Goal: Information Seeking & Learning: Learn about a topic

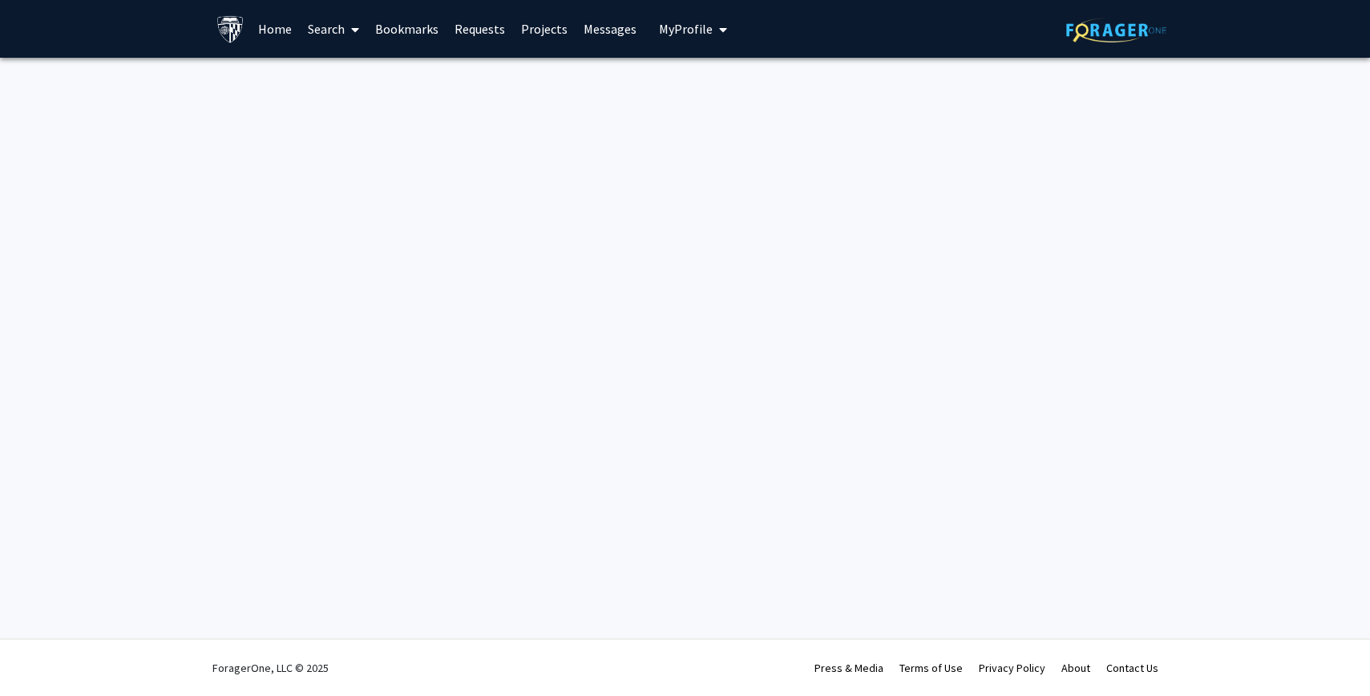
click at [678, 38] on button "My Profile" at bounding box center [693, 29] width 78 height 58
click at [676, 37] on button "My Profile" at bounding box center [693, 29] width 78 height 58
click at [305, 18] on link "Search" at bounding box center [333, 29] width 67 height 56
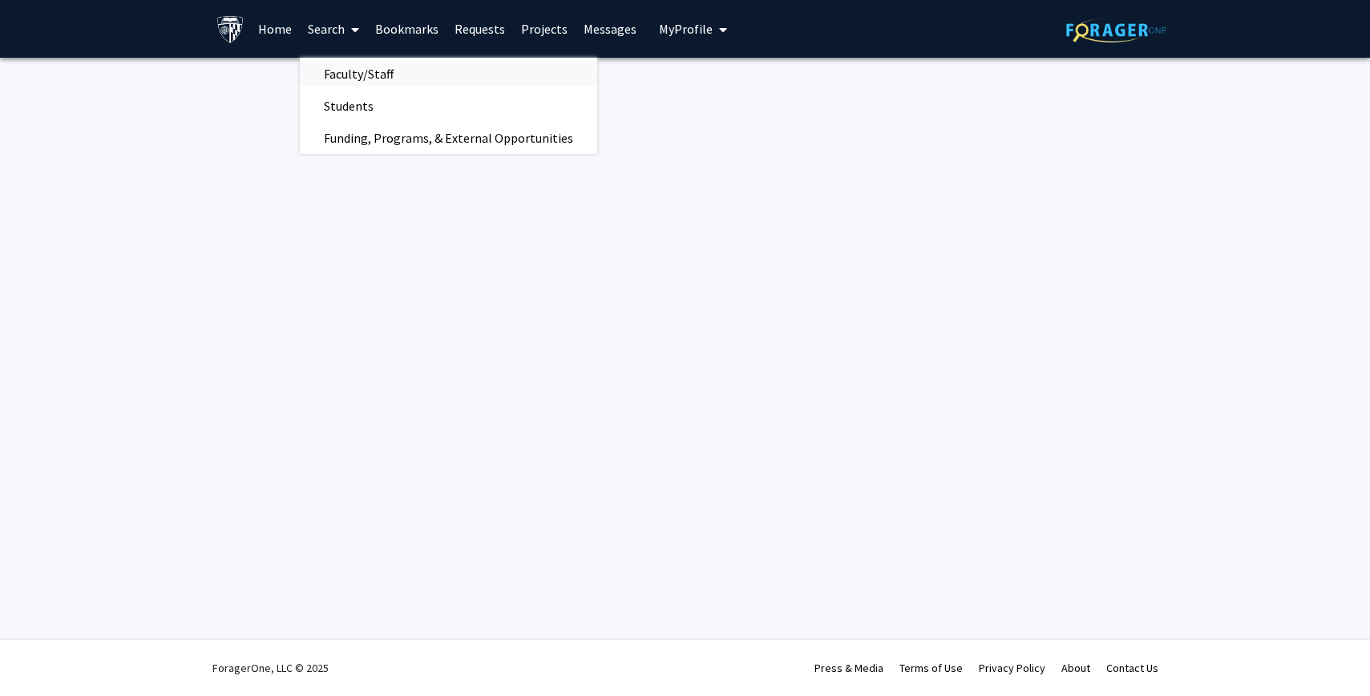
click at [349, 64] on span "Faculty/Staff" at bounding box center [359, 74] width 118 height 32
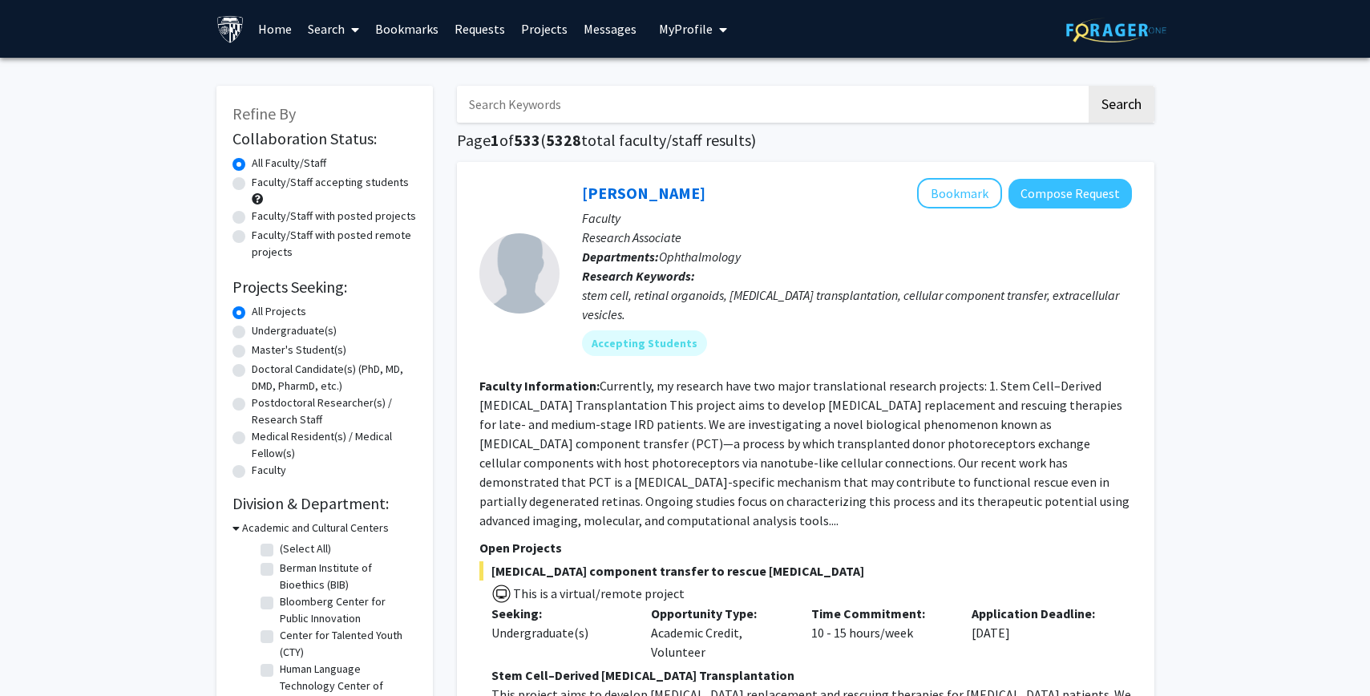
click at [495, 110] on input "Search Keywords" at bounding box center [771, 104] width 629 height 37
click at [1088, 86] on button "Search" at bounding box center [1121, 104] width 66 height 37
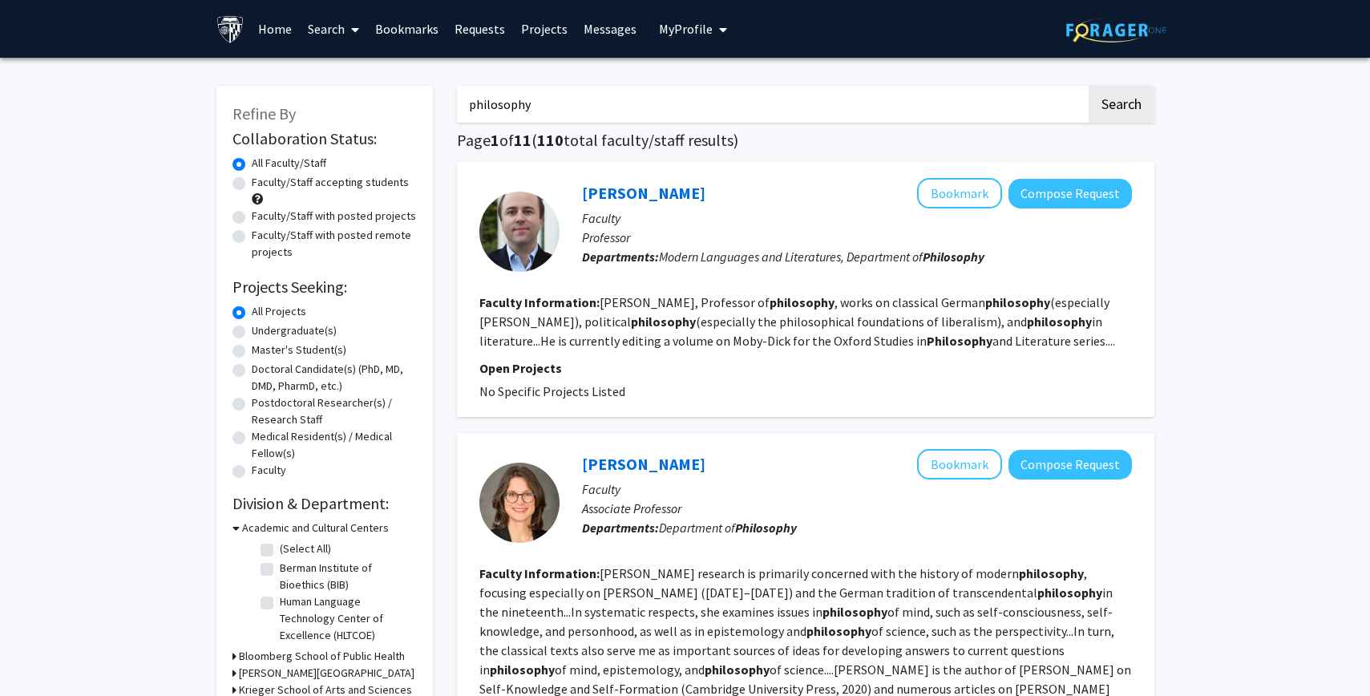
click at [585, 87] on input "philosophy" at bounding box center [771, 104] width 629 height 37
click at [1088, 86] on button "Search" at bounding box center [1121, 104] width 66 height 37
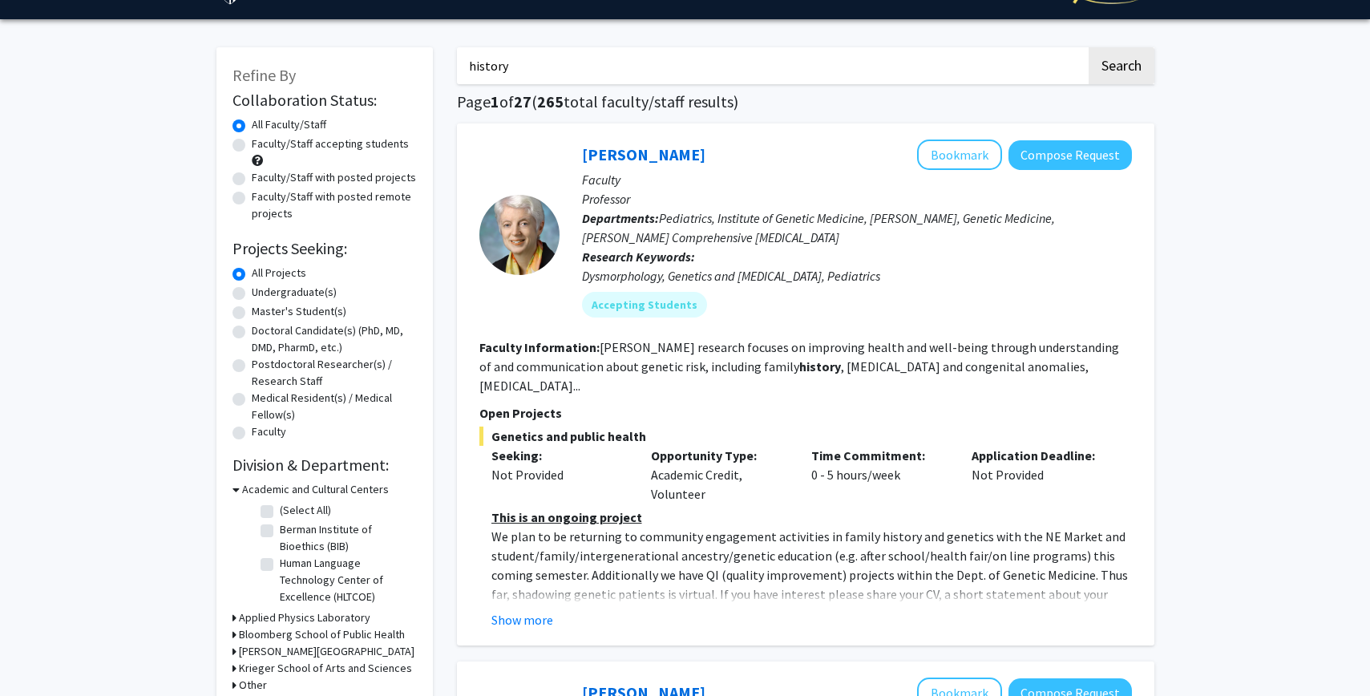
scroll to position [42, 0]
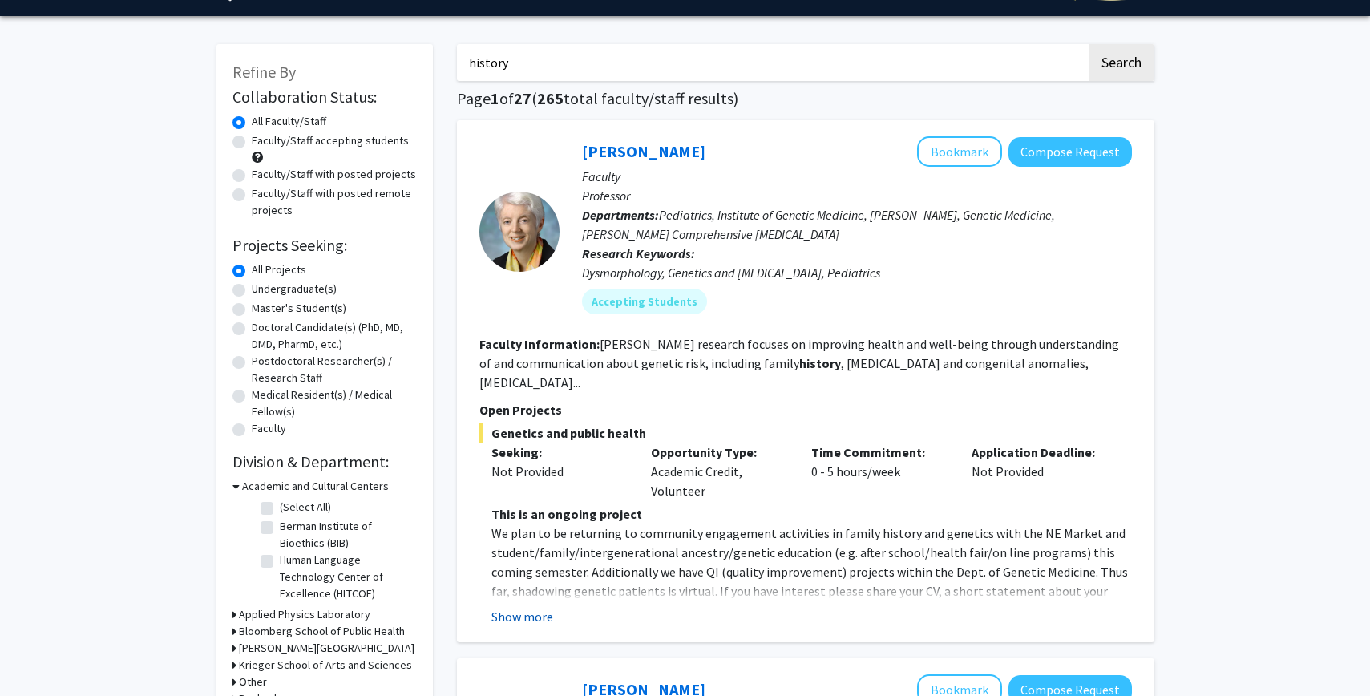
click at [520, 607] on button "Show more" at bounding box center [522, 616] width 62 height 19
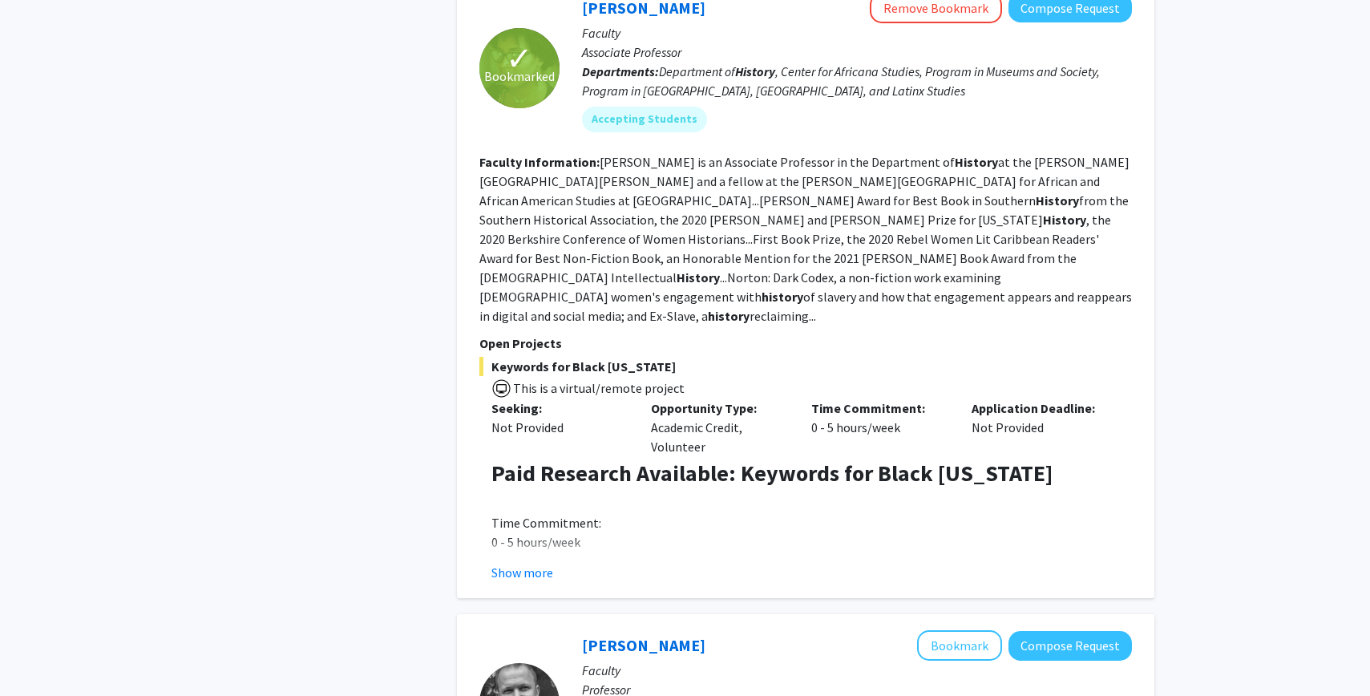
scroll to position [1341, 0]
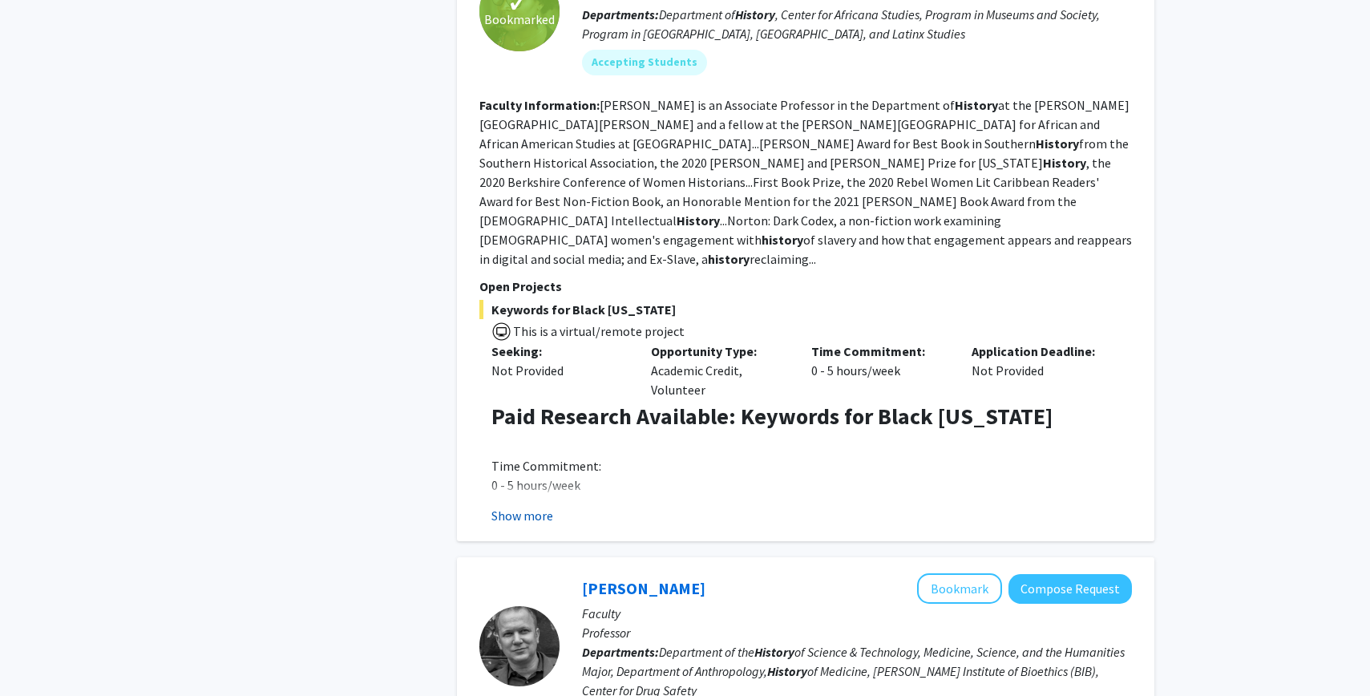
click at [528, 506] on button "Show more" at bounding box center [522, 515] width 62 height 19
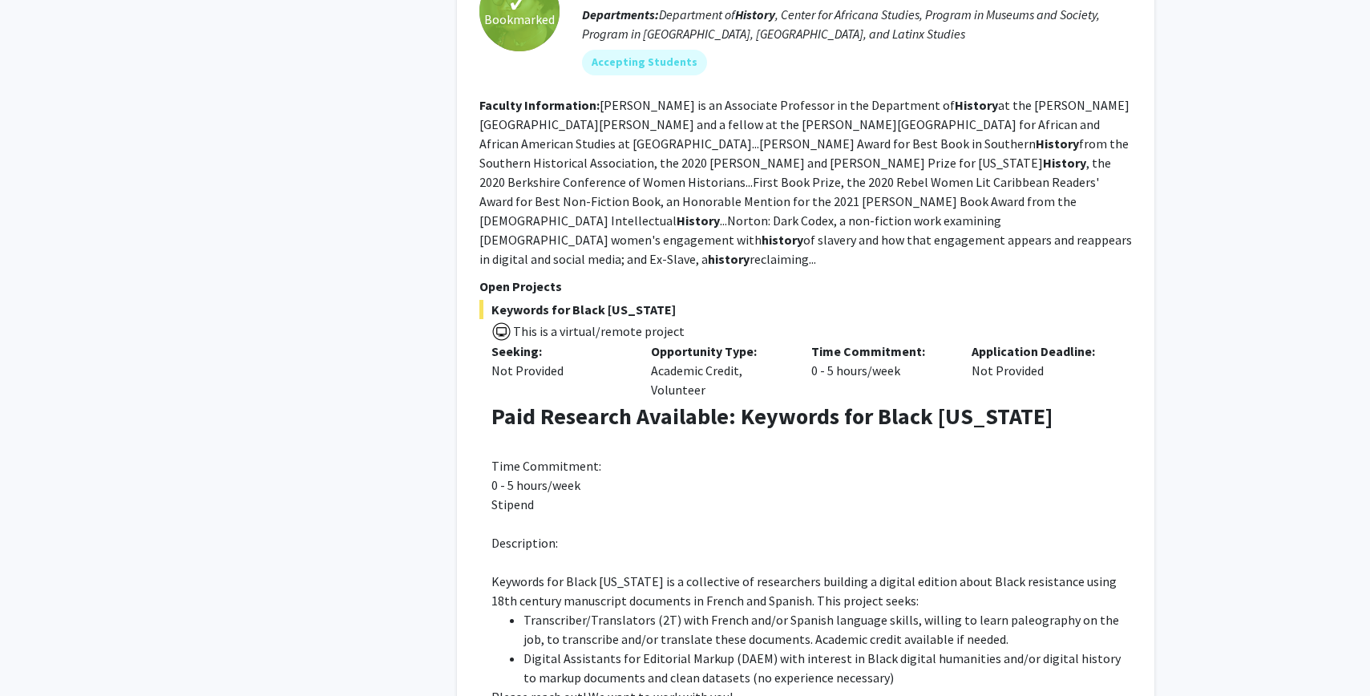
click at [632, 403] on div "Paid Research Available: Keywords for Black [US_STATE] Time Commitment: 0 - 5 h…" at bounding box center [811, 641] width 640 height 476
click at [632, 402] on strong "Paid Research Available: Keywords for Black [US_STATE]" at bounding box center [771, 416] width 561 height 29
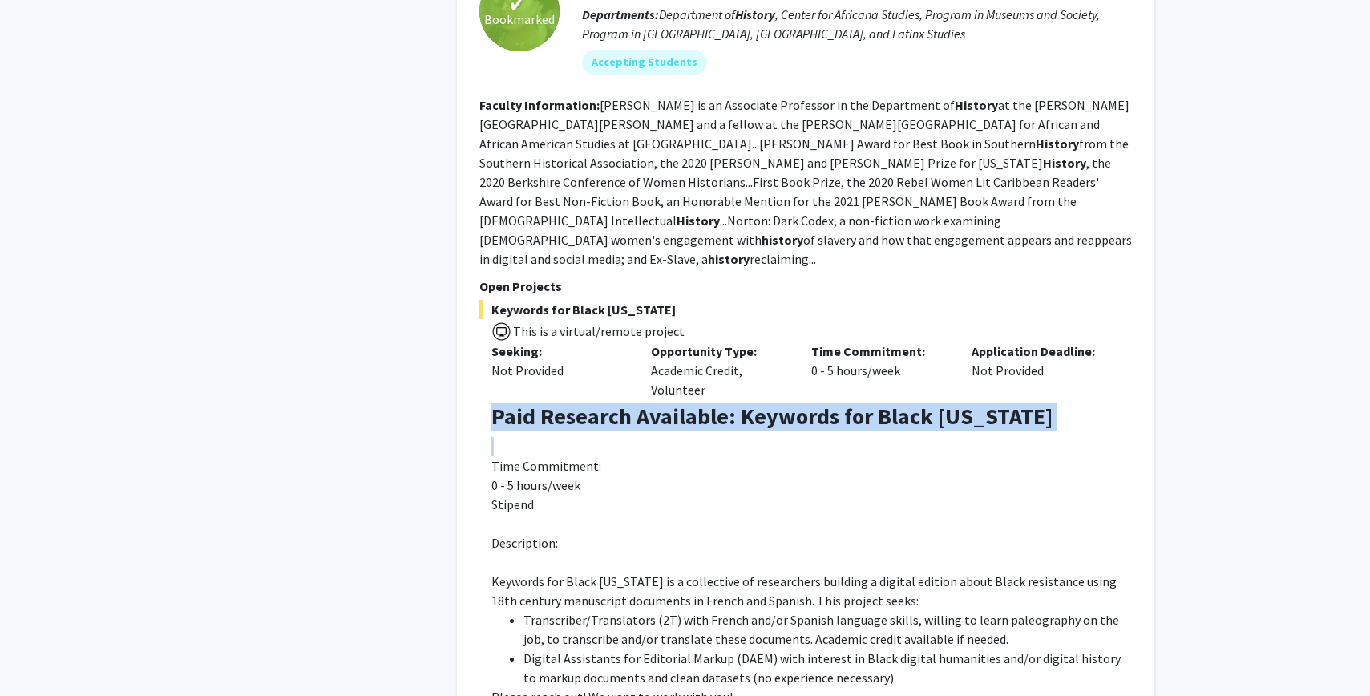
click at [632, 402] on strong "Paid Research Available: Keywords for Black [US_STATE]" at bounding box center [771, 416] width 561 height 29
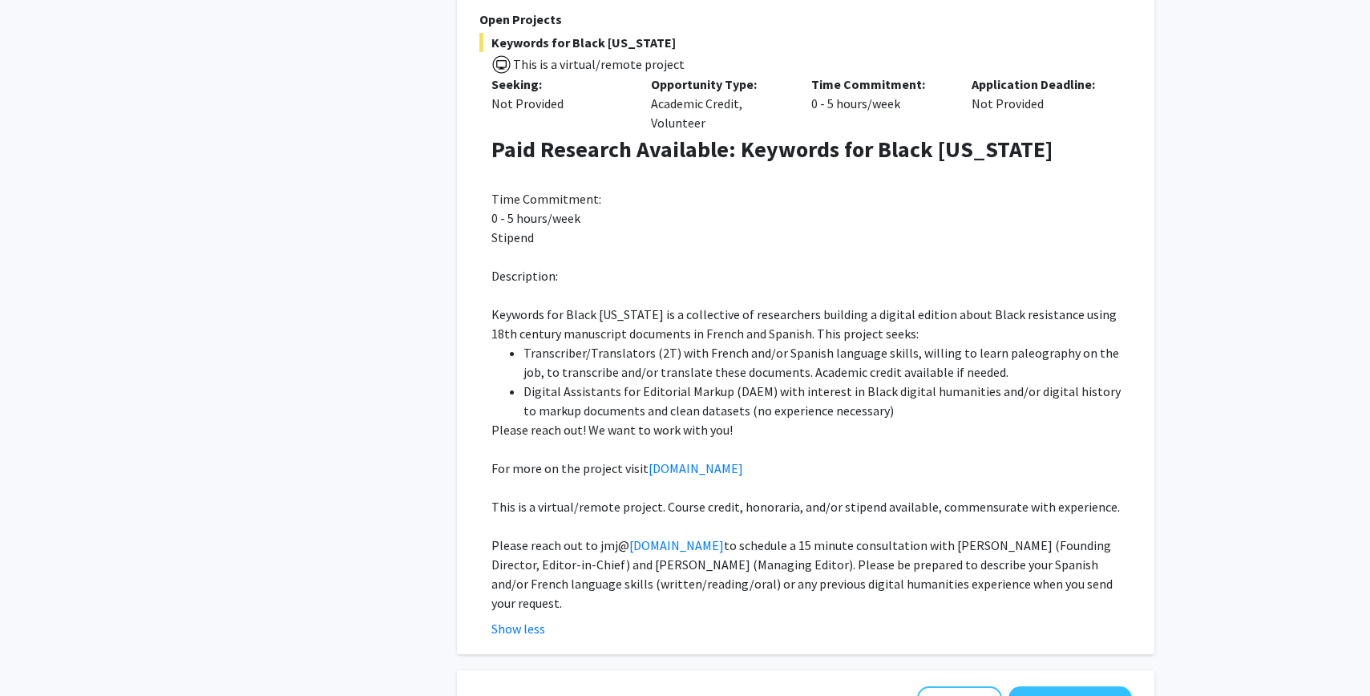
click at [624, 383] on span "Digital Assistants for Editorial Markup (DAEM) with interest in Black digital h…" at bounding box center [821, 400] width 597 height 35
click at [699, 460] on link "[DOMAIN_NAME]" at bounding box center [695, 468] width 95 height 16
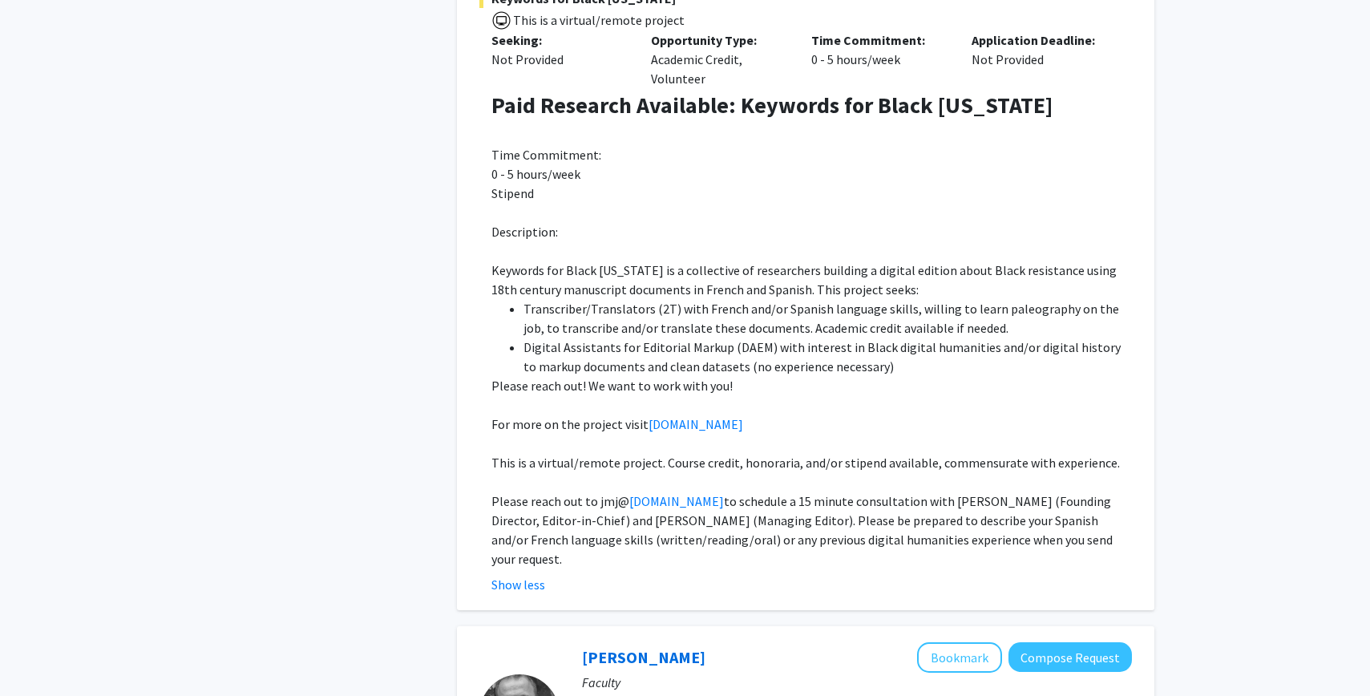
scroll to position [1668, 0]
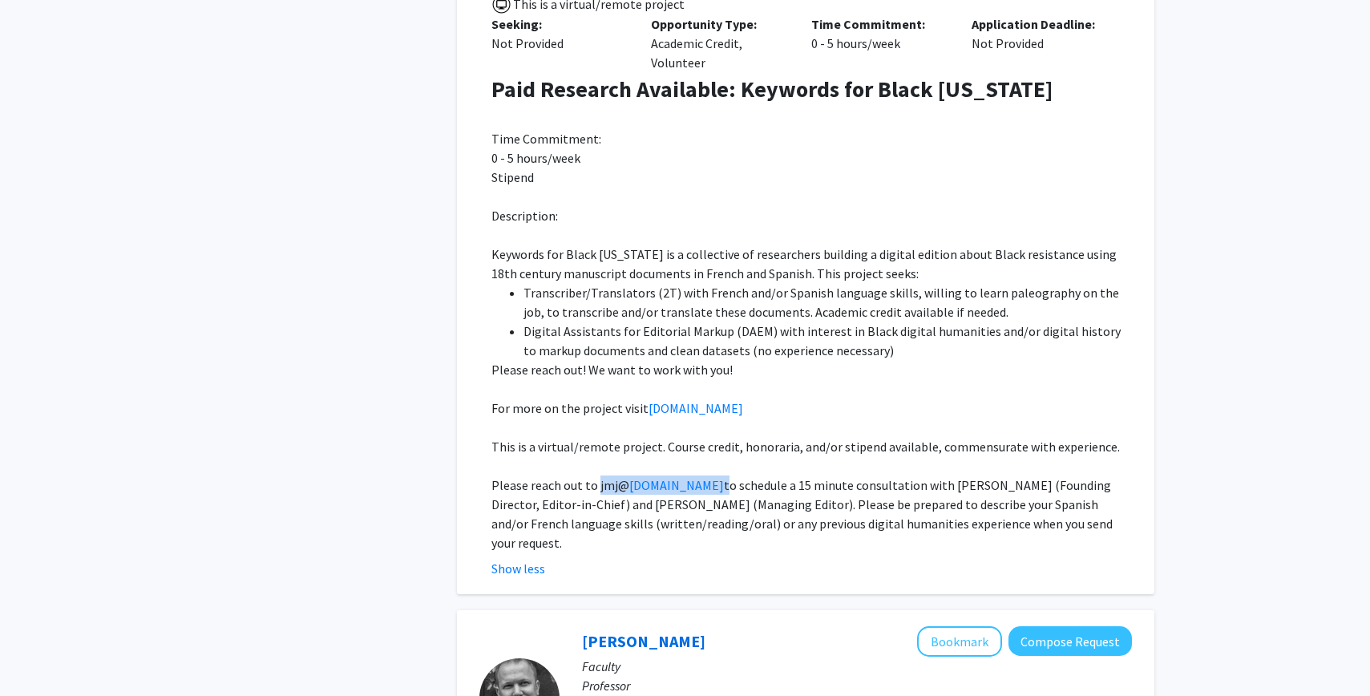
drag, startPoint x: 665, startPoint y: 427, endPoint x: 595, endPoint y: 429, distance: 70.5
click at [595, 475] on p "Please reach out to jmj@ [DOMAIN_NAME] to schedule a 15 minute consultation wit…" at bounding box center [811, 513] width 640 height 77
copy p "jmj@ [DOMAIN_NAME]"
click at [567, 379] on p at bounding box center [811, 388] width 640 height 19
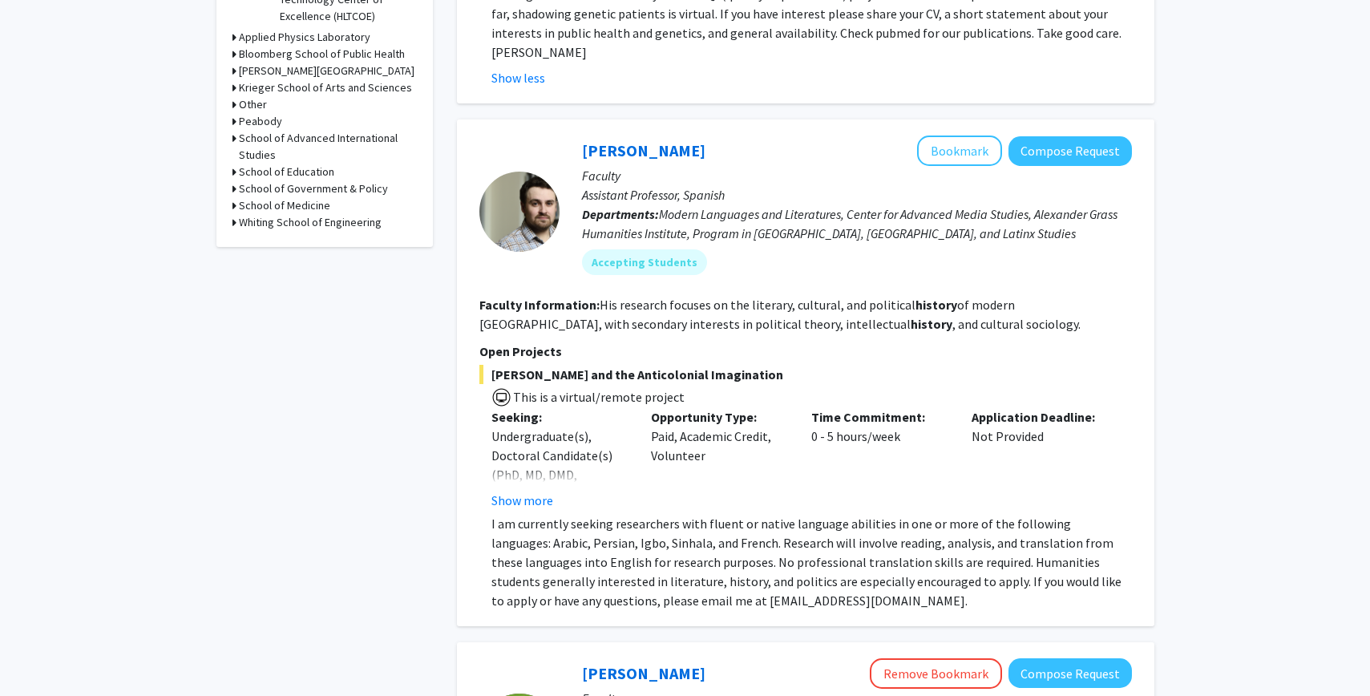
scroll to position [0, 0]
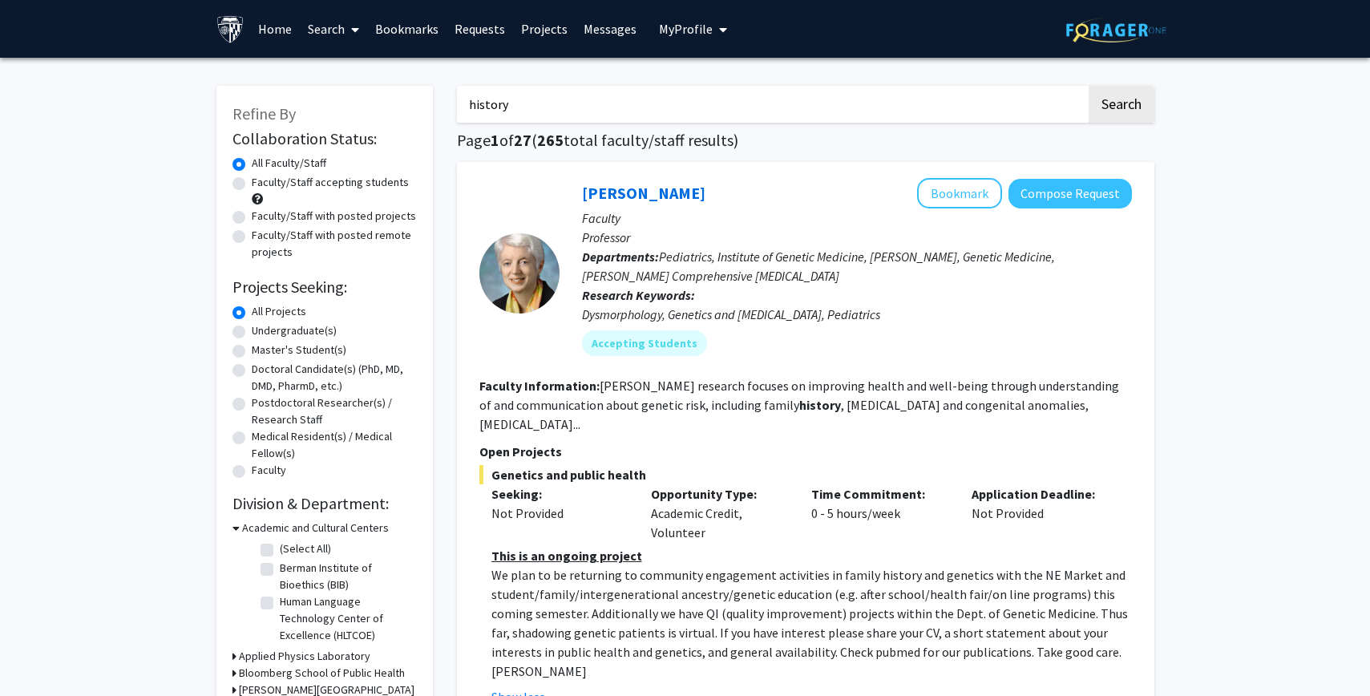
click at [529, 114] on input "history" at bounding box center [771, 104] width 629 height 37
type input "english"
click at [1088, 86] on button "Search" at bounding box center [1121, 104] width 66 height 37
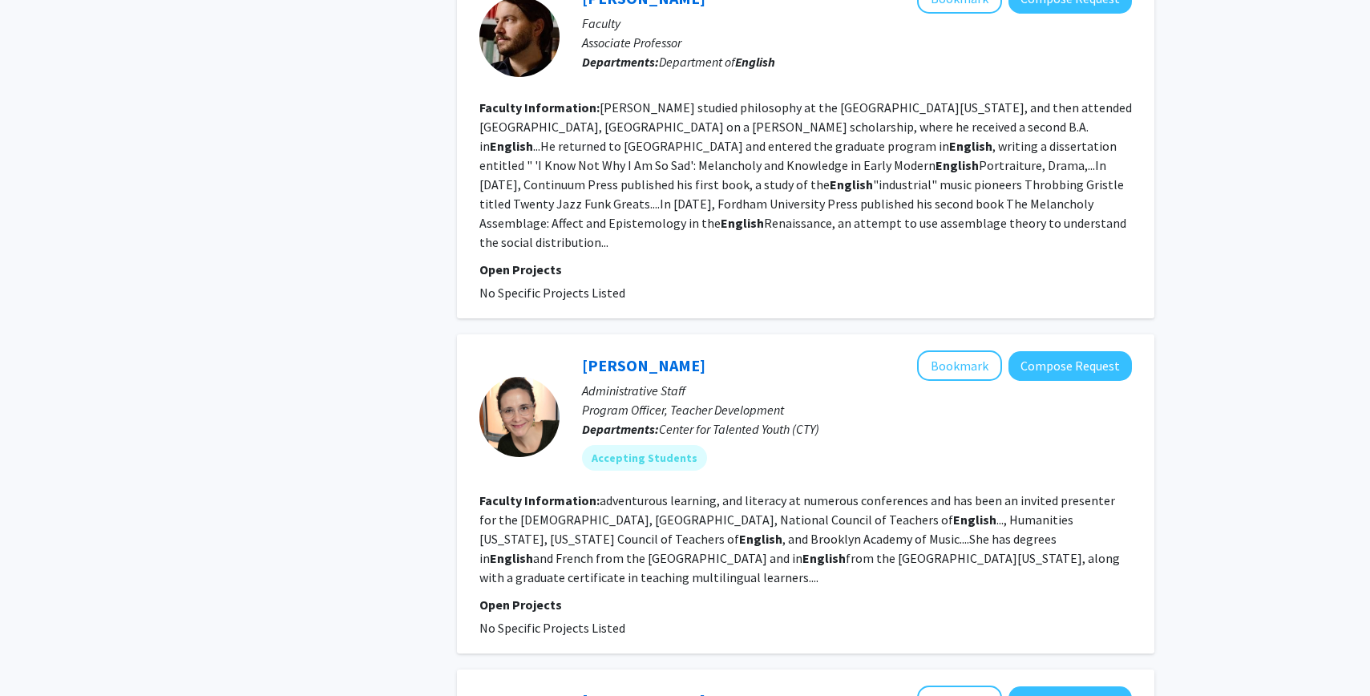
scroll to position [1090, 0]
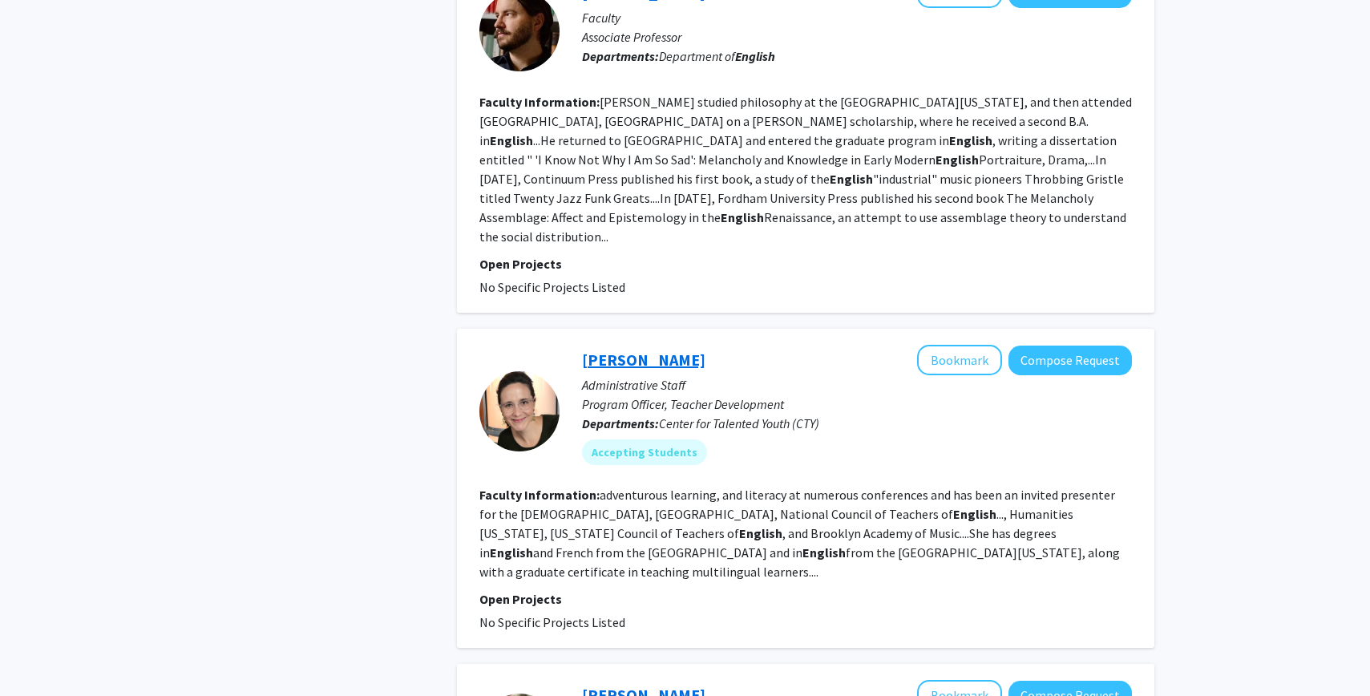
click at [645, 349] on link "[PERSON_NAME]" at bounding box center [643, 359] width 123 height 20
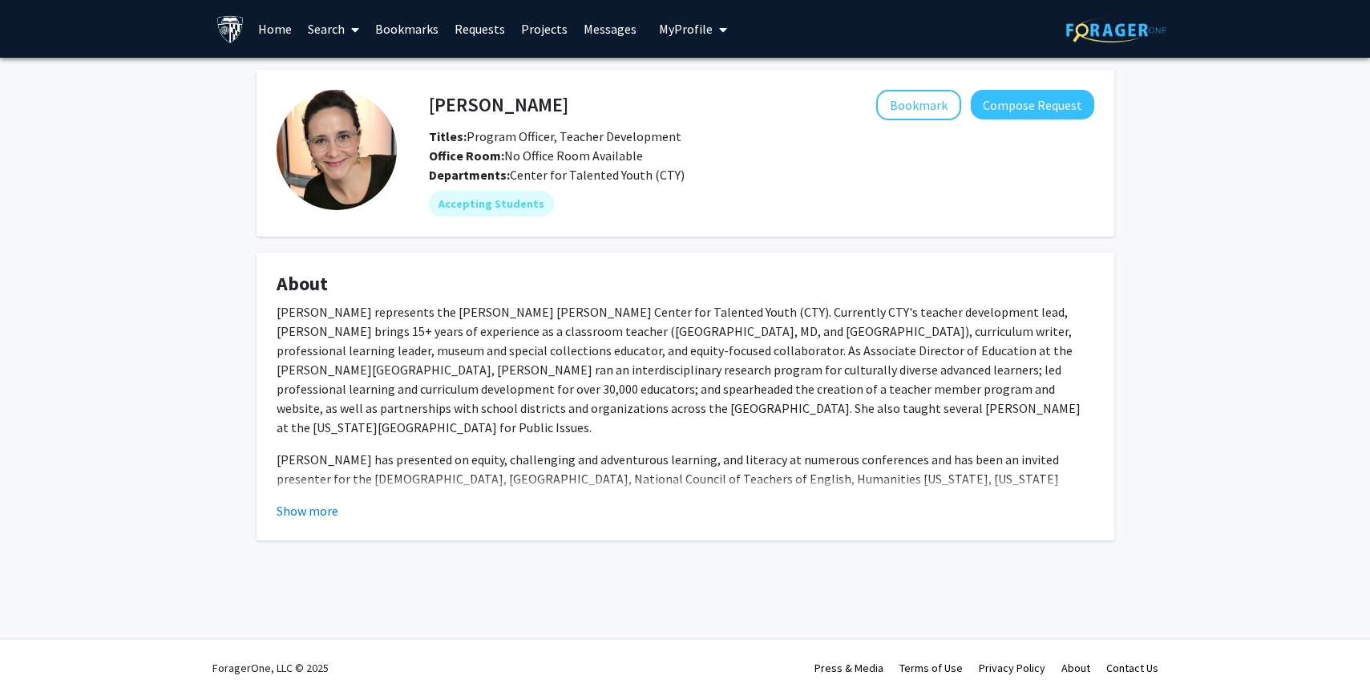
click at [307, 494] on p "[PERSON_NAME] has presented on equity, challenging and adventurous learning, an…" at bounding box center [684, 498] width 817 height 96
click at [310, 501] on div "Show more" at bounding box center [684, 510] width 817 height 19
click at [311, 506] on button "Show more" at bounding box center [307, 510] width 62 height 19
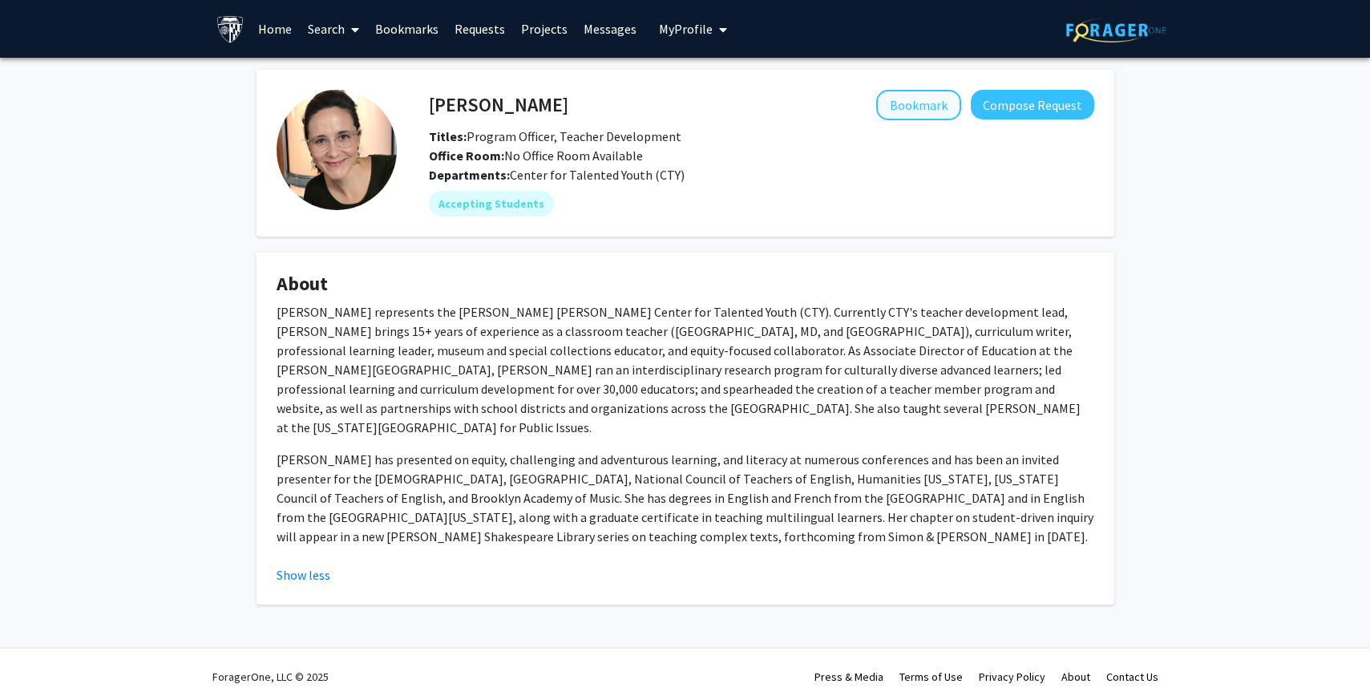
click at [927, 81] on fg-card "[PERSON_NAME] Bookmark Compose Request Titles: Program Officer, Teacher Develop…" at bounding box center [685, 153] width 858 height 167
click at [927, 111] on button "Bookmark" at bounding box center [918, 105] width 85 height 30
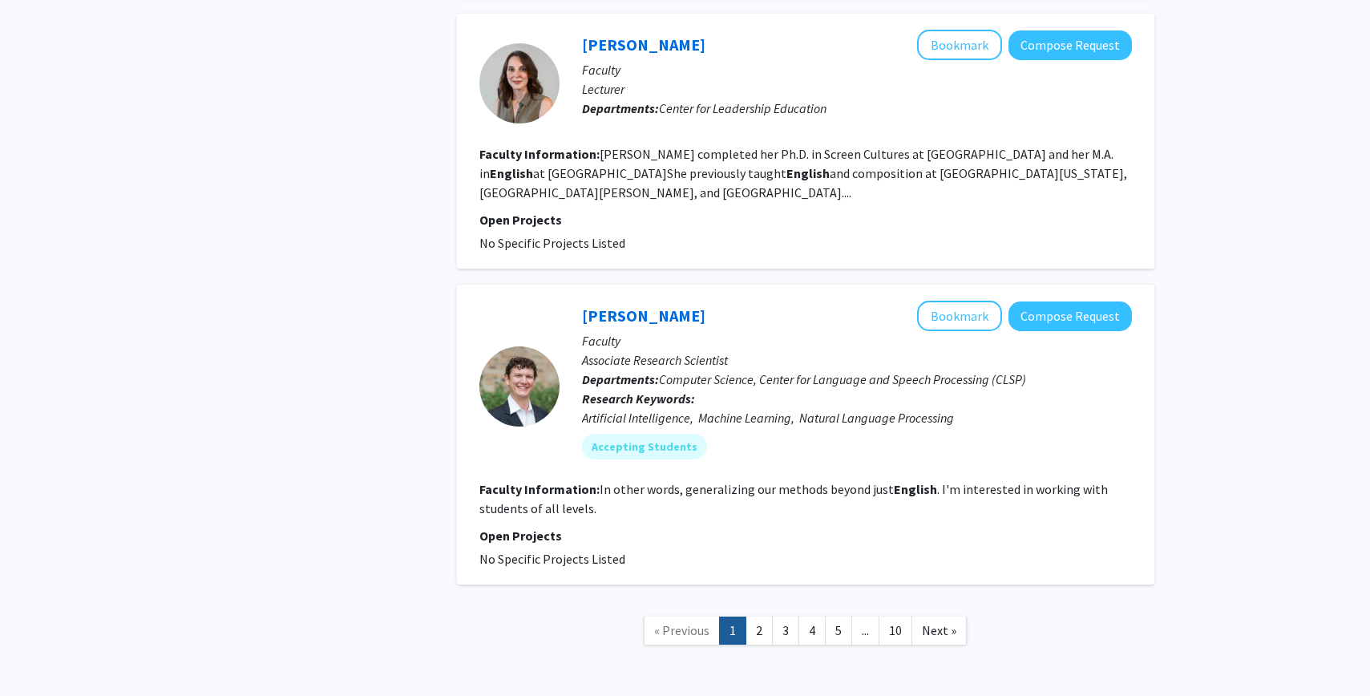
scroll to position [2605, 0]
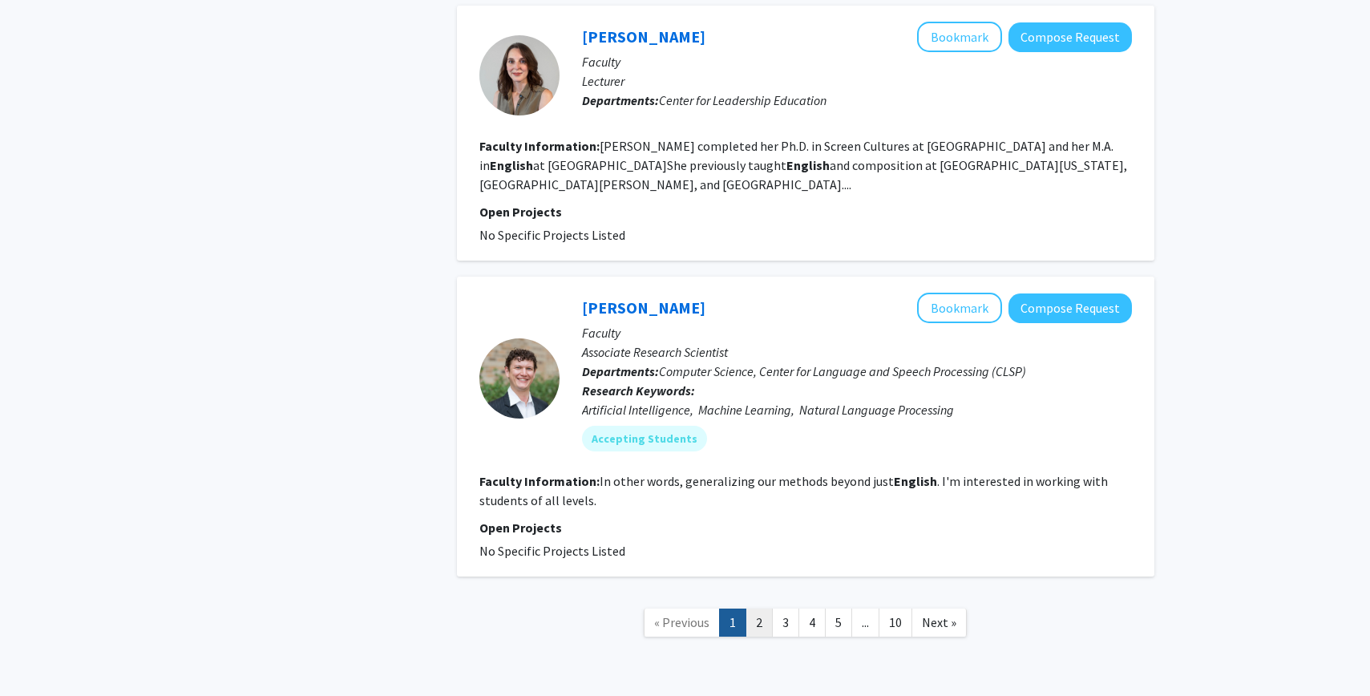
click at [763, 608] on link "2" at bounding box center [758, 622] width 27 height 28
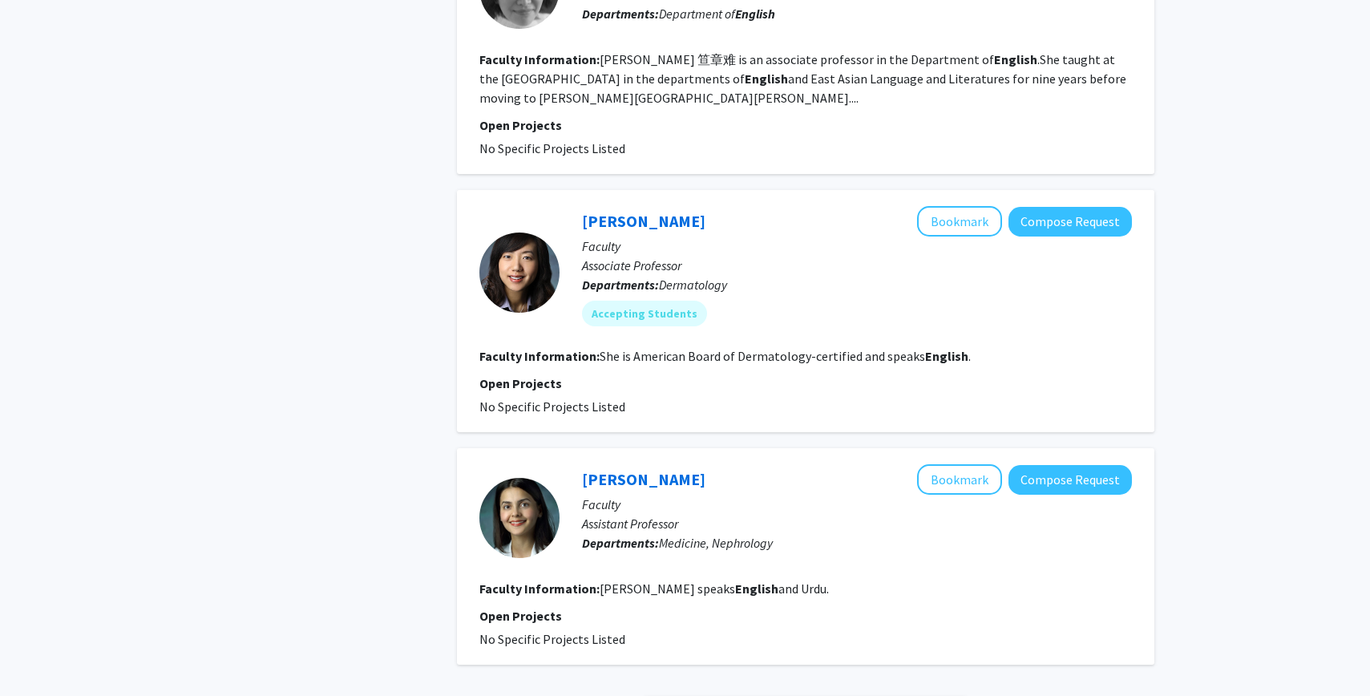
scroll to position [2323, 0]
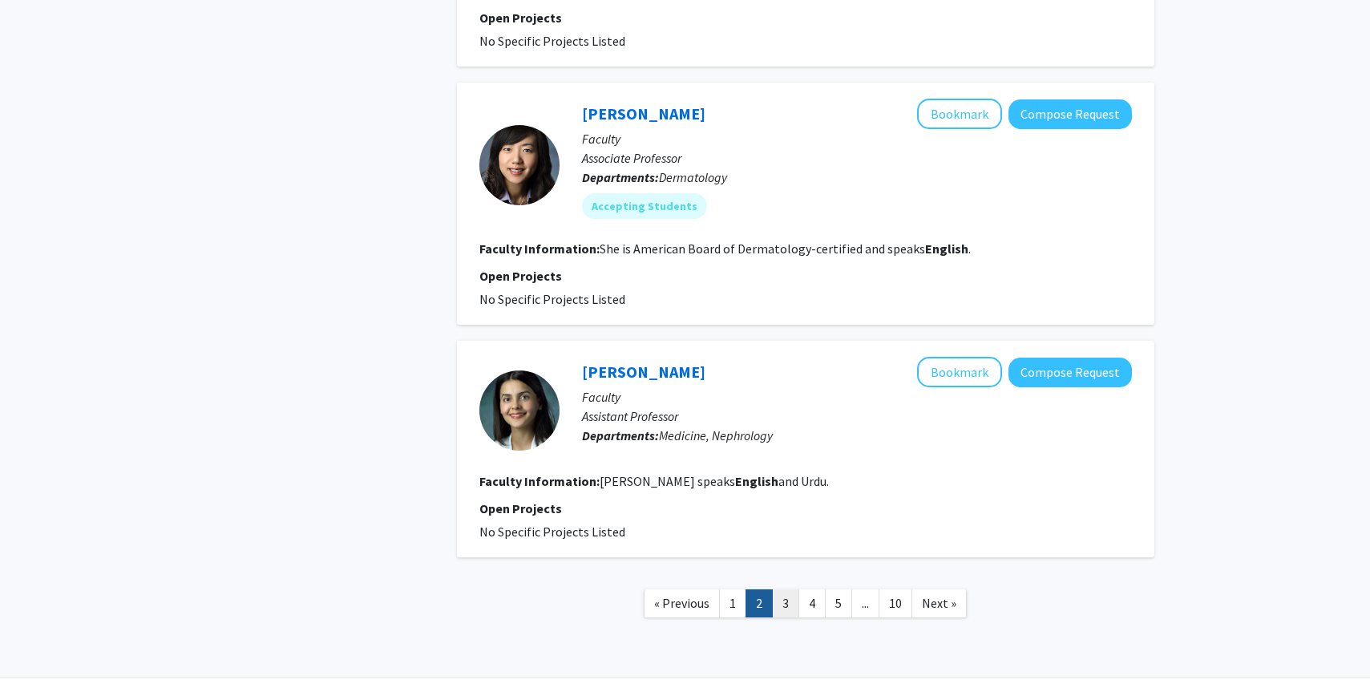
click at [790, 589] on link "3" at bounding box center [785, 603] width 27 height 28
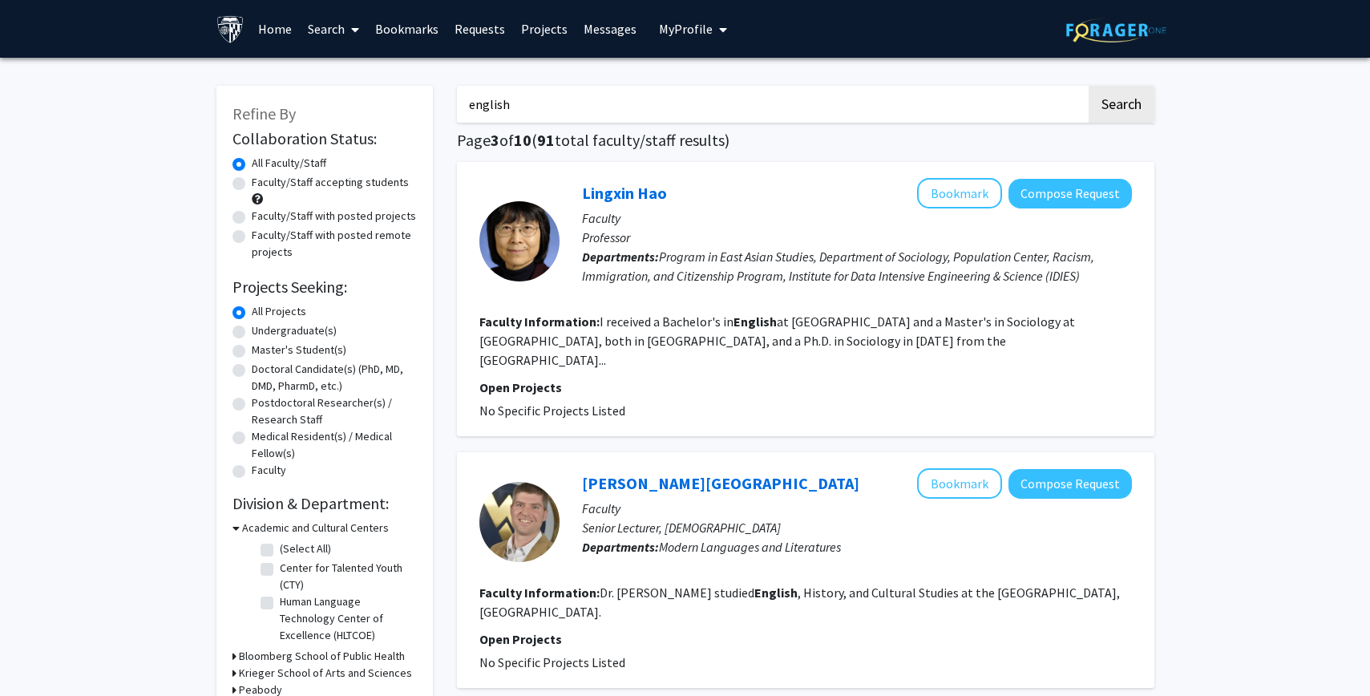
click at [522, 112] on input "english" at bounding box center [771, 104] width 629 height 37
type input "literature"
click at [1088, 86] on button "Search" at bounding box center [1121, 104] width 66 height 37
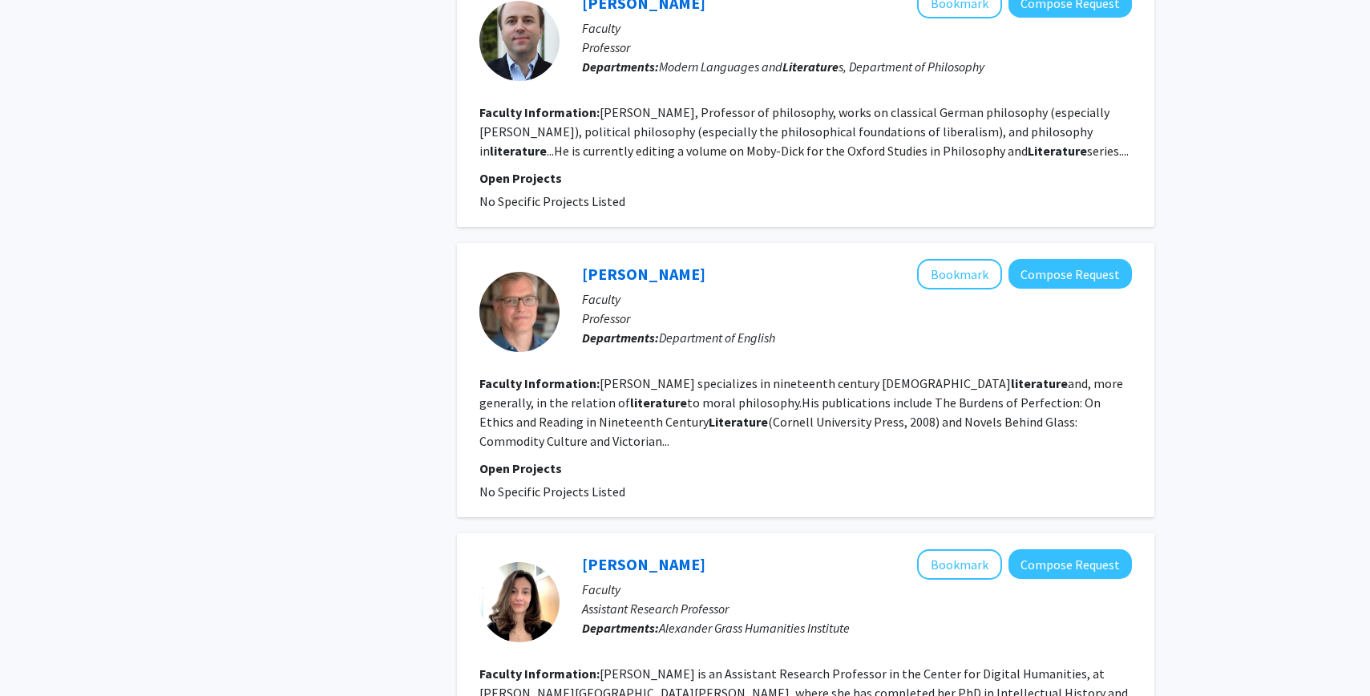
scroll to position [3049, 0]
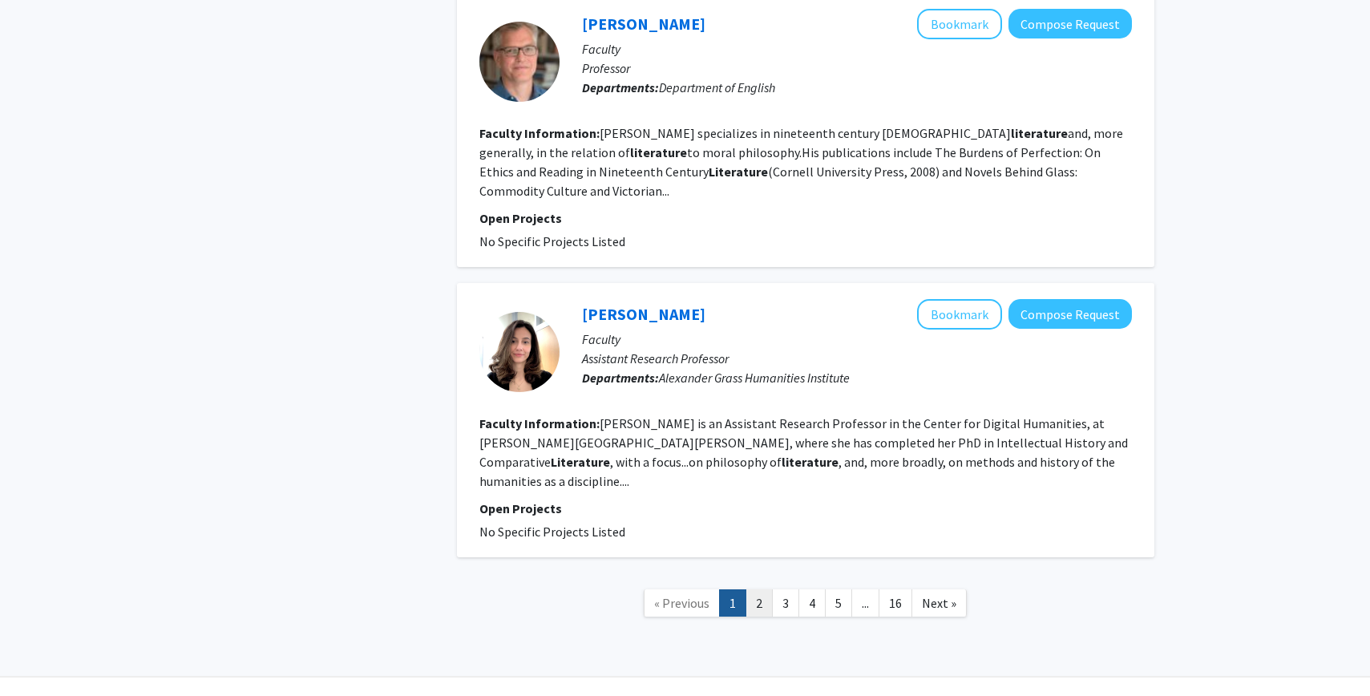
click at [764, 589] on link "2" at bounding box center [758, 603] width 27 height 28
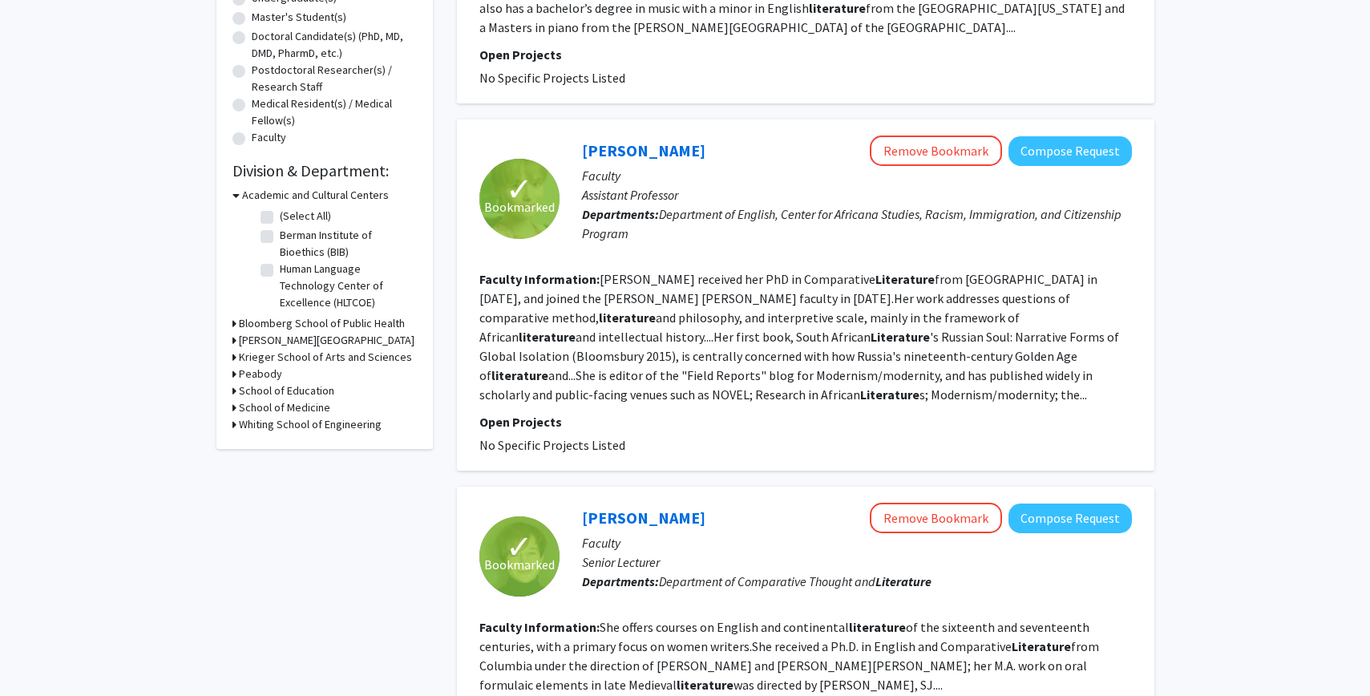
scroll to position [332, 0]
click at [627, 157] on link "[PERSON_NAME]" at bounding box center [643, 151] width 123 height 20
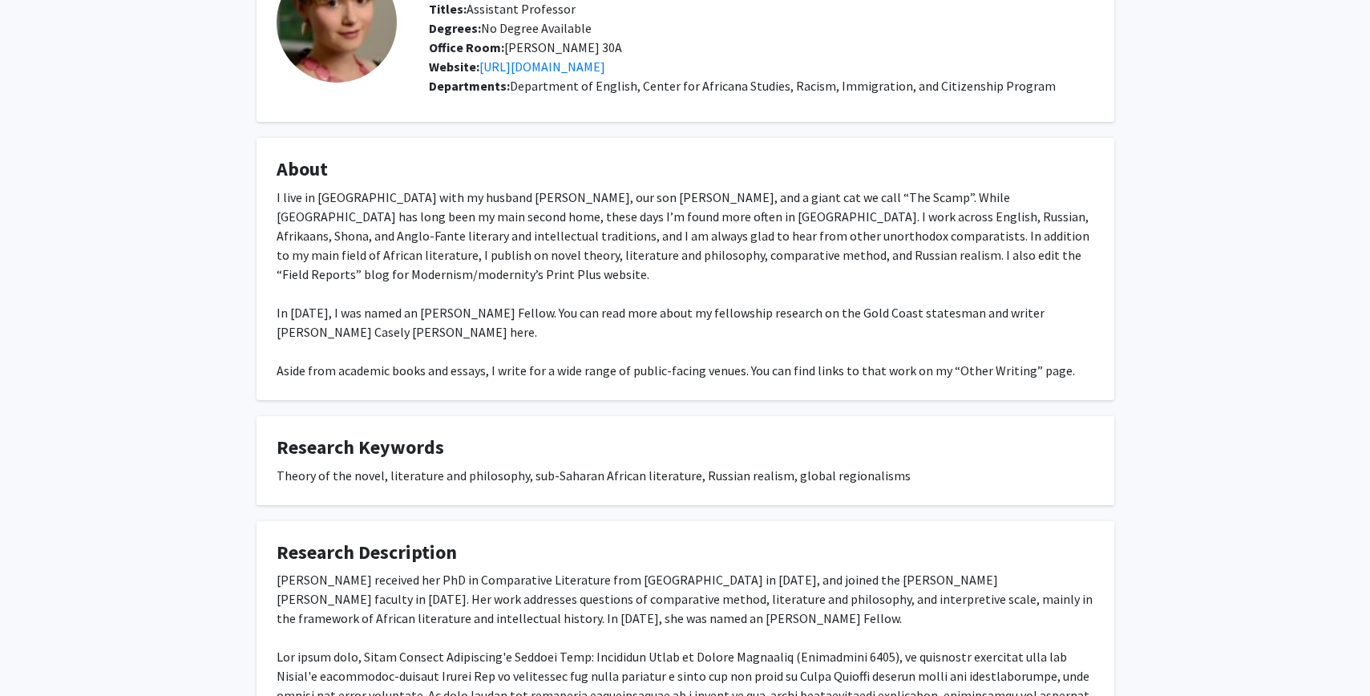
scroll to position [321, 0]
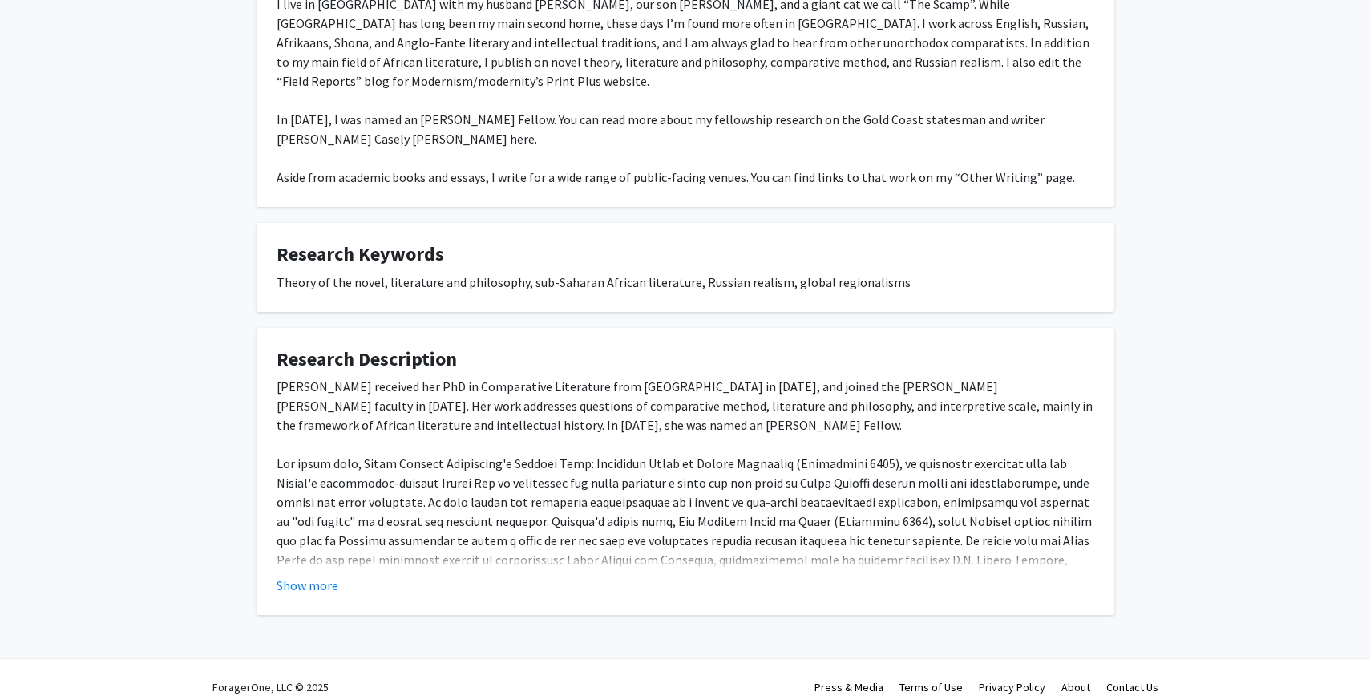
click at [349, 575] on div "Show more" at bounding box center [684, 584] width 817 height 19
click at [328, 575] on button "Show more" at bounding box center [307, 584] width 62 height 19
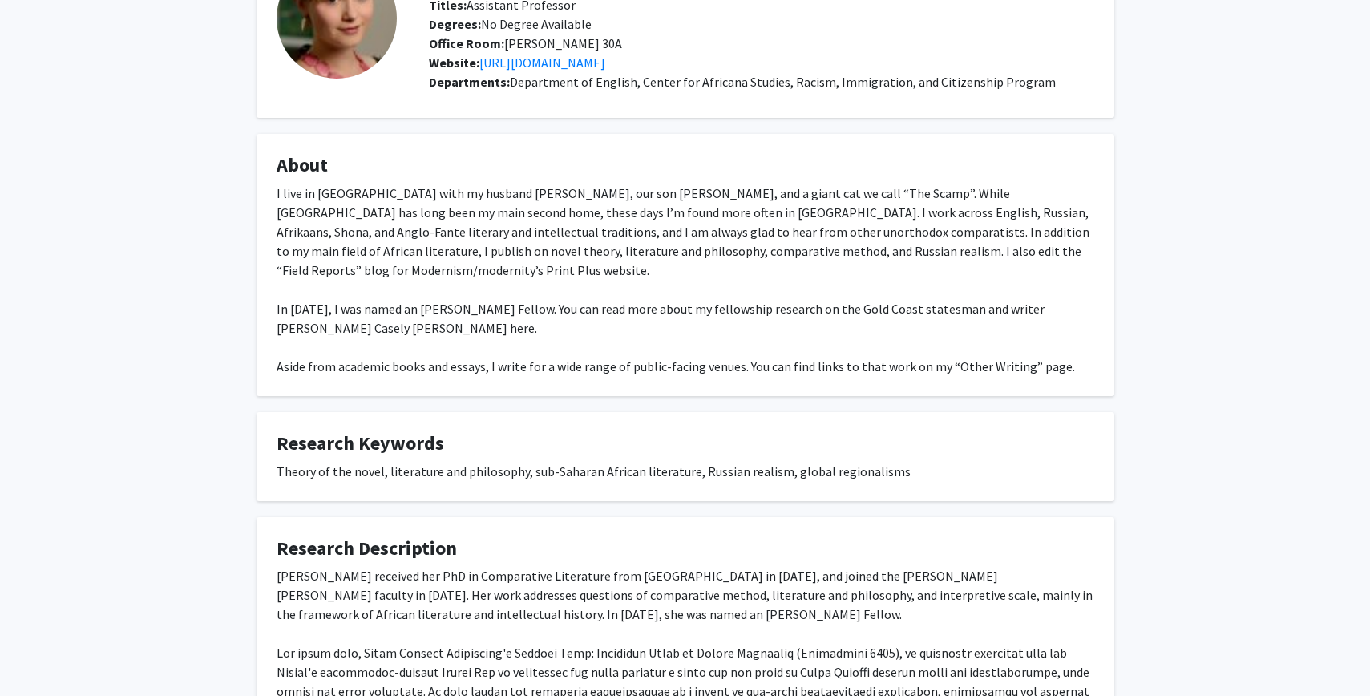
scroll to position [0, 0]
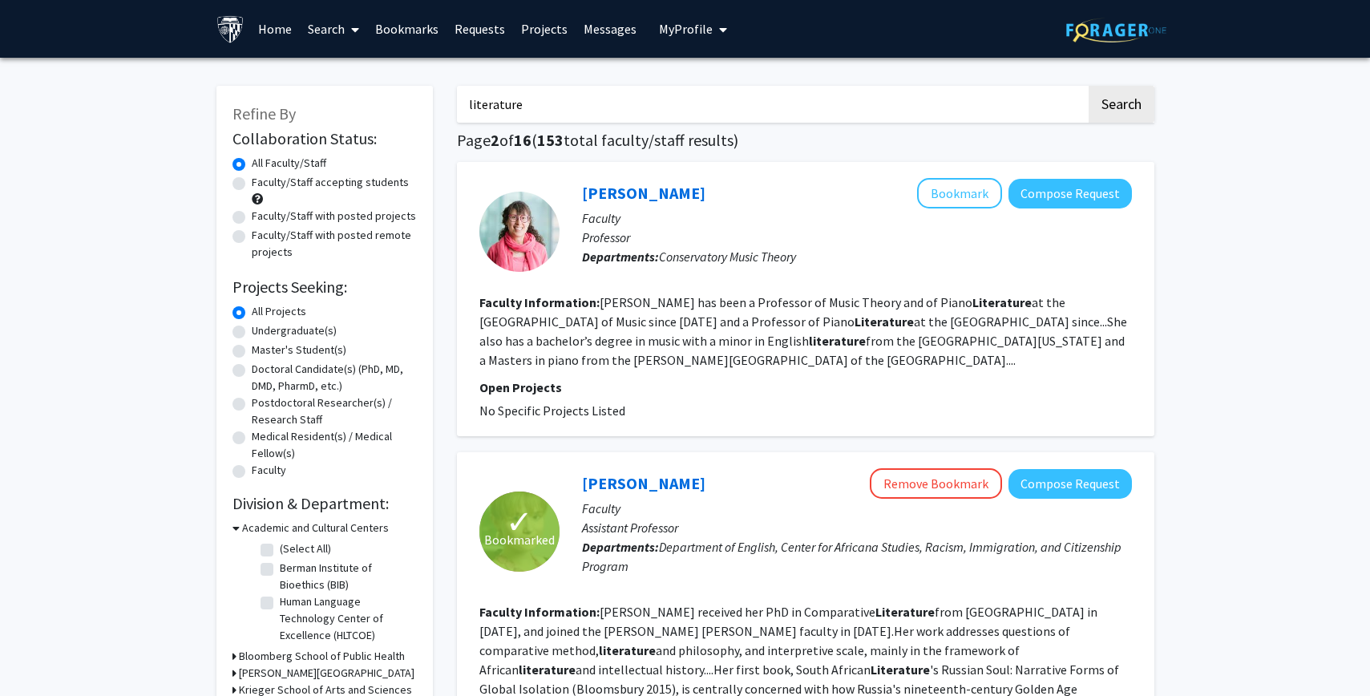
click at [506, 103] on input "literature" at bounding box center [771, 104] width 629 height 37
type input "f"
click at [1088, 86] on button "Search" at bounding box center [1121, 104] width 66 height 37
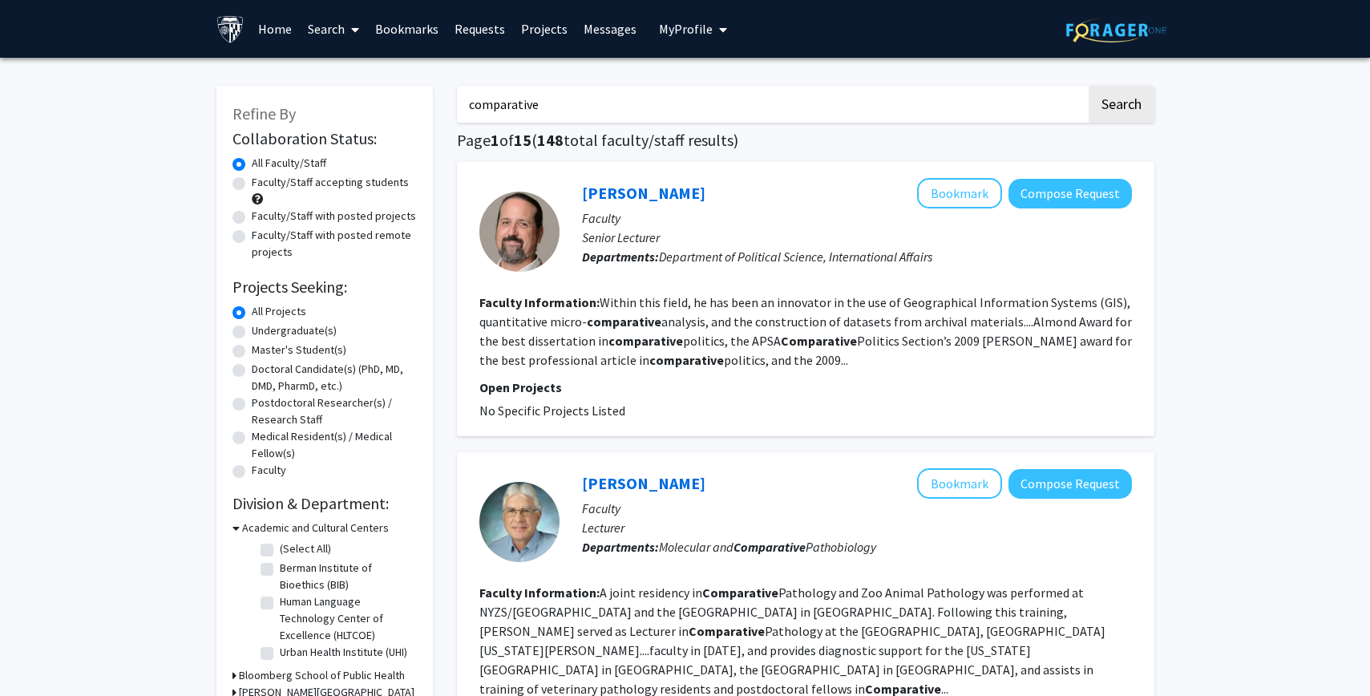
click at [675, 114] on input "comparative" at bounding box center [771, 104] width 629 height 37
type input "comparative literature"
click at [1088, 86] on button "Search" at bounding box center [1121, 104] width 66 height 37
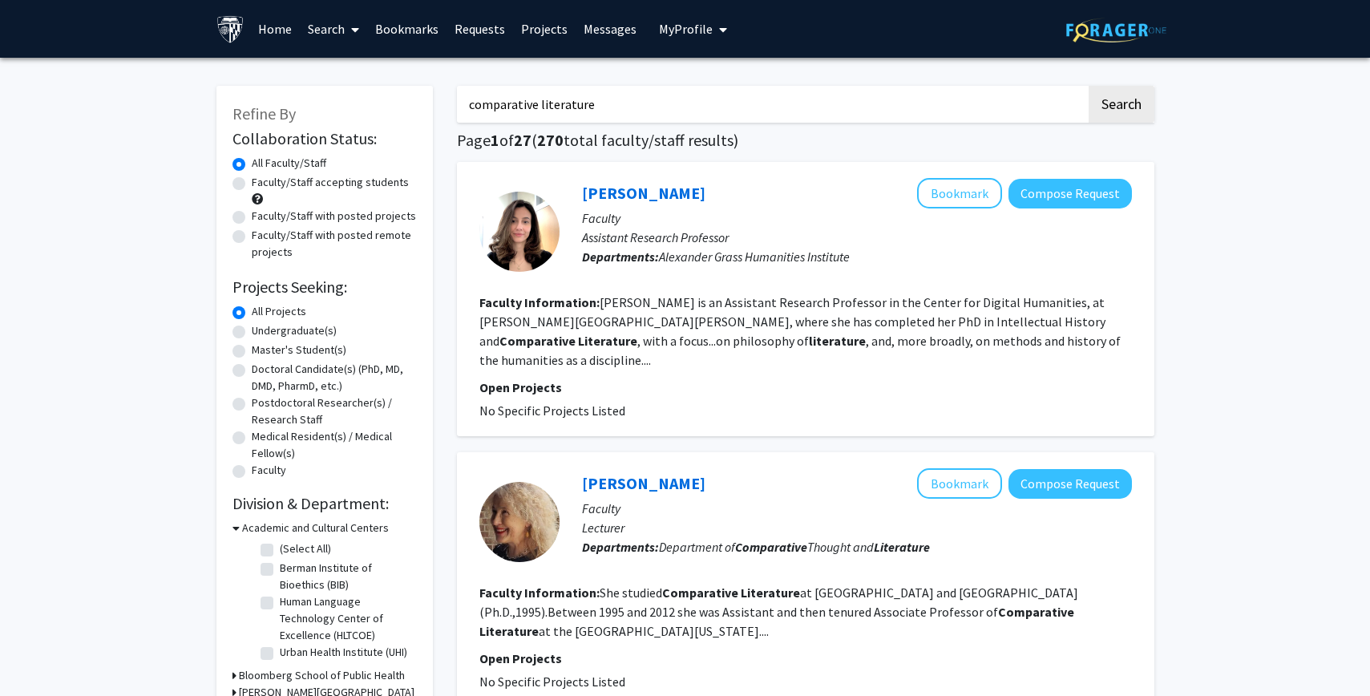
click at [594, 19] on link "Messages" at bounding box center [609, 29] width 69 height 56
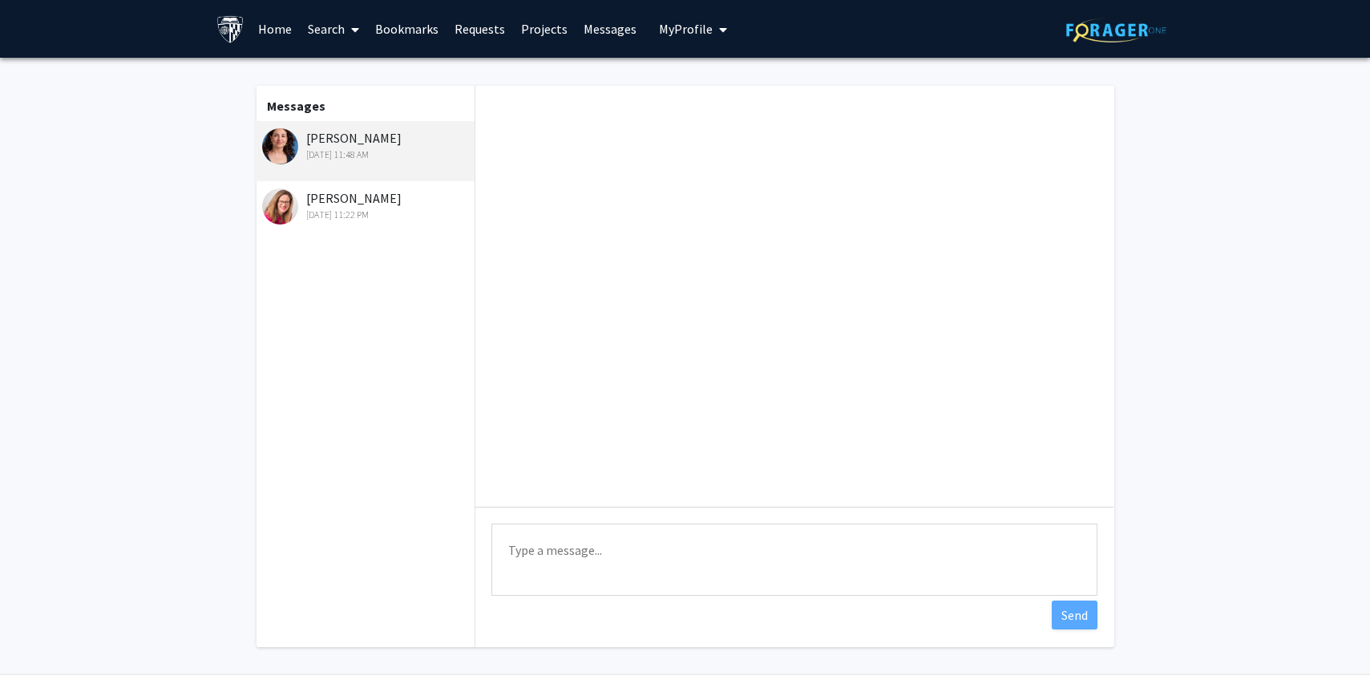
scroll to position [2, 0]
